Goal: Find specific page/section: Find specific page/section

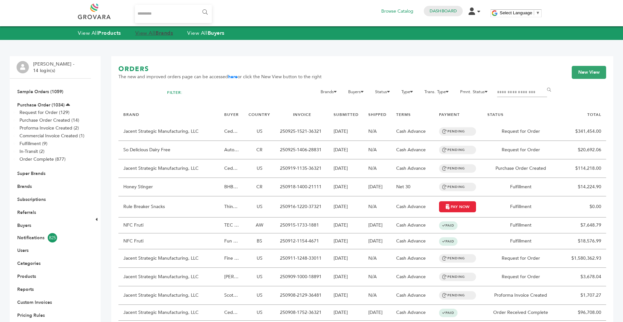
click at [162, 35] on strong "Brands" at bounding box center [164, 33] width 18 height 7
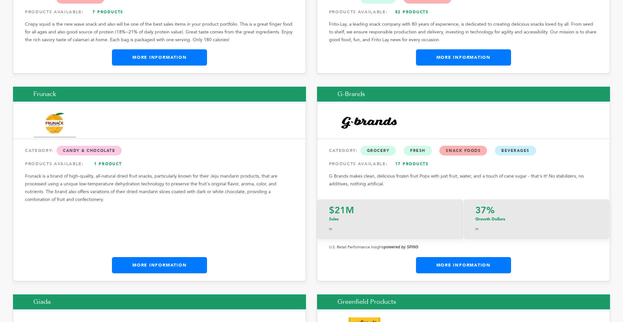
scroll to position [3892, 0]
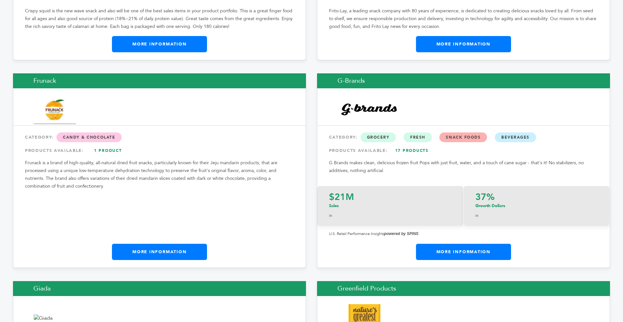
click at [434, 244] on link "More Information" at bounding box center [463, 252] width 95 height 16
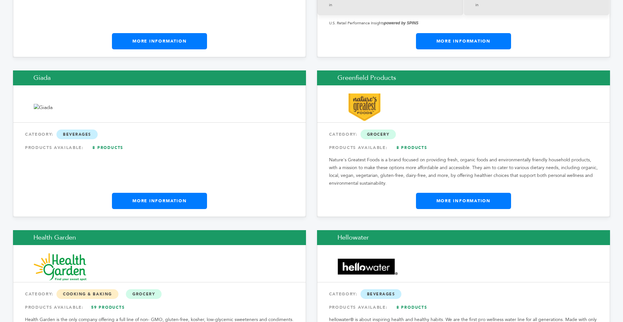
scroll to position [4112, 0]
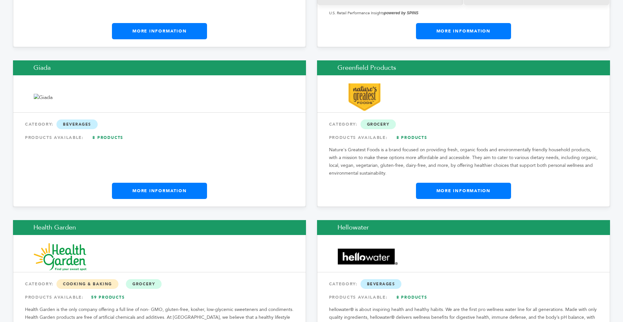
click at [427, 183] on link "More Information" at bounding box center [463, 191] width 95 height 16
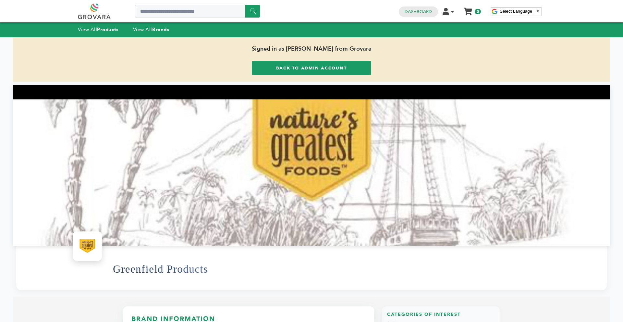
click at [276, 66] on link "Back to Admin Account" at bounding box center [311, 68] width 119 height 15
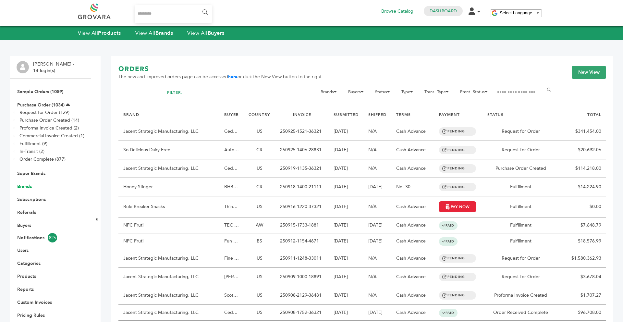
click at [24, 187] on link "Brands" at bounding box center [24, 186] width 15 height 6
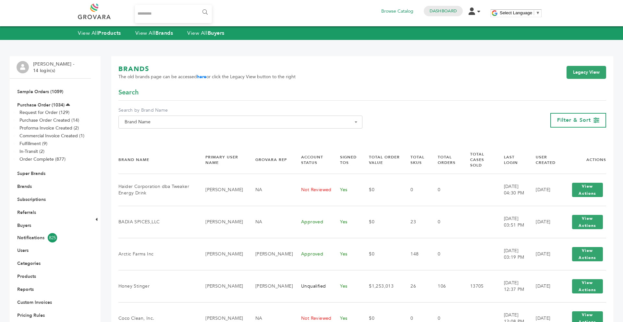
click at [180, 116] on span "Brand Name" at bounding box center [240, 121] width 244 height 13
click at [165, 131] on input "Search" at bounding box center [240, 134] width 241 height 8
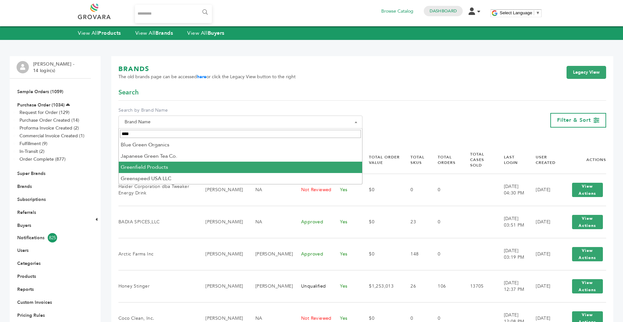
type input "****"
select select "**********"
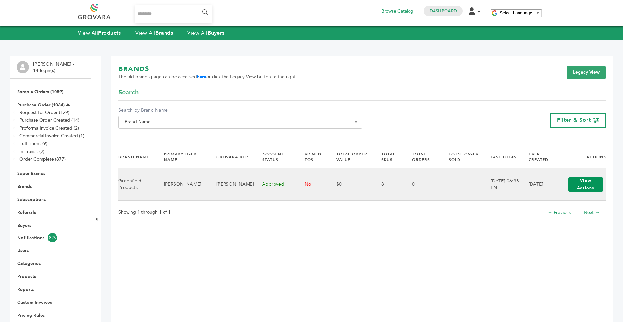
click at [586, 179] on button "View Actions" at bounding box center [585, 184] width 34 height 14
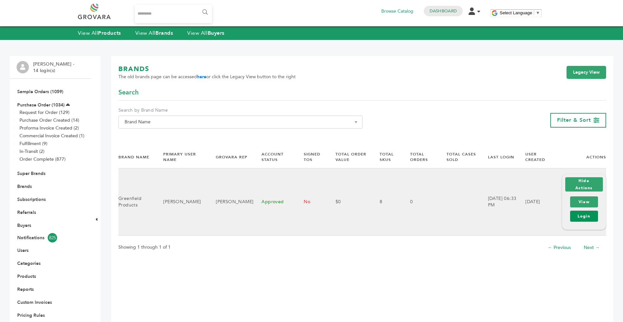
click at [581, 219] on link "Login" at bounding box center [584, 215] width 28 height 11
